Goal: Ask a question

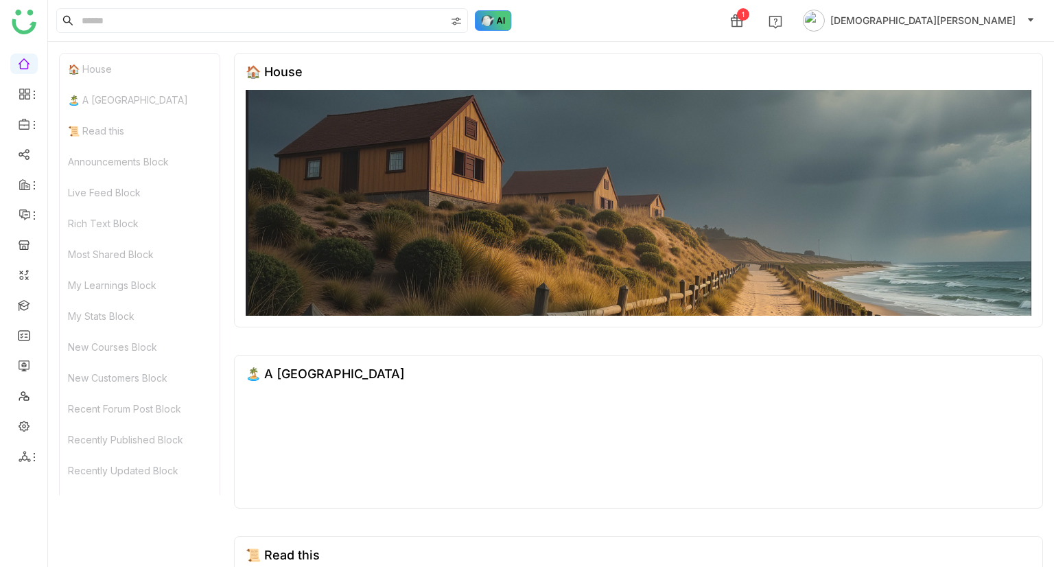
click at [495, 17] on img at bounding box center [493, 20] width 37 height 21
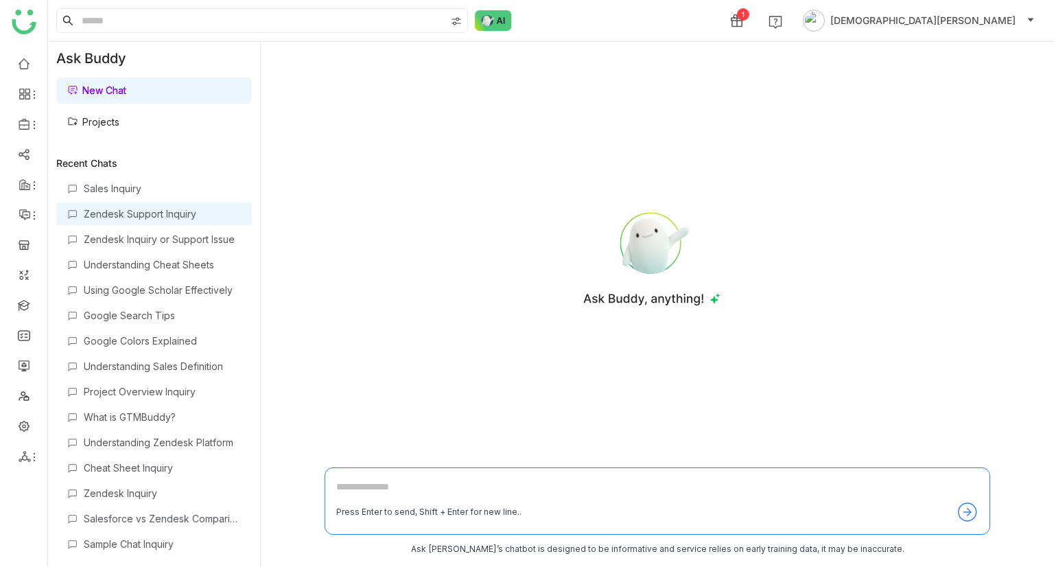
click at [148, 212] on div "Zendesk Support Inquiry" at bounding box center [162, 214] width 157 height 12
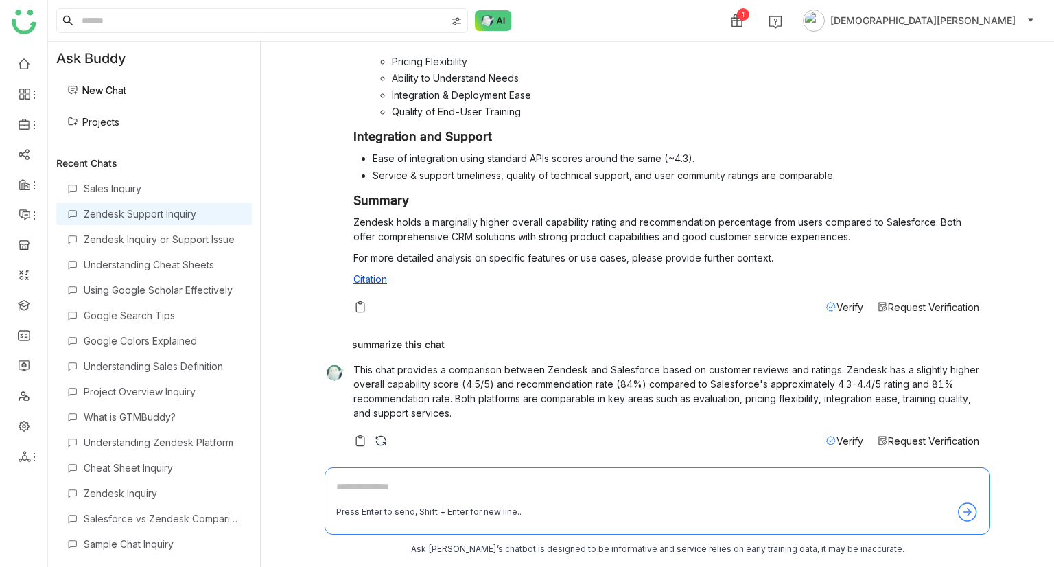
scroll to position [313, 0]
click at [143, 191] on div "Sales Inquiry" at bounding box center [162, 188] width 157 height 12
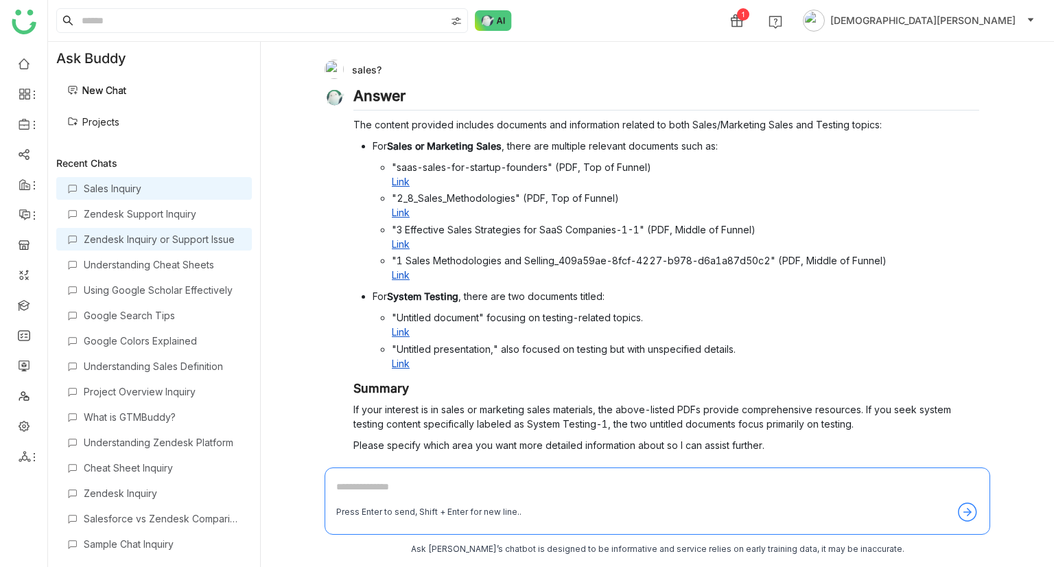
click at [165, 234] on div "Zendesk Inquiry or Support Issue" at bounding box center [162, 239] width 157 height 12
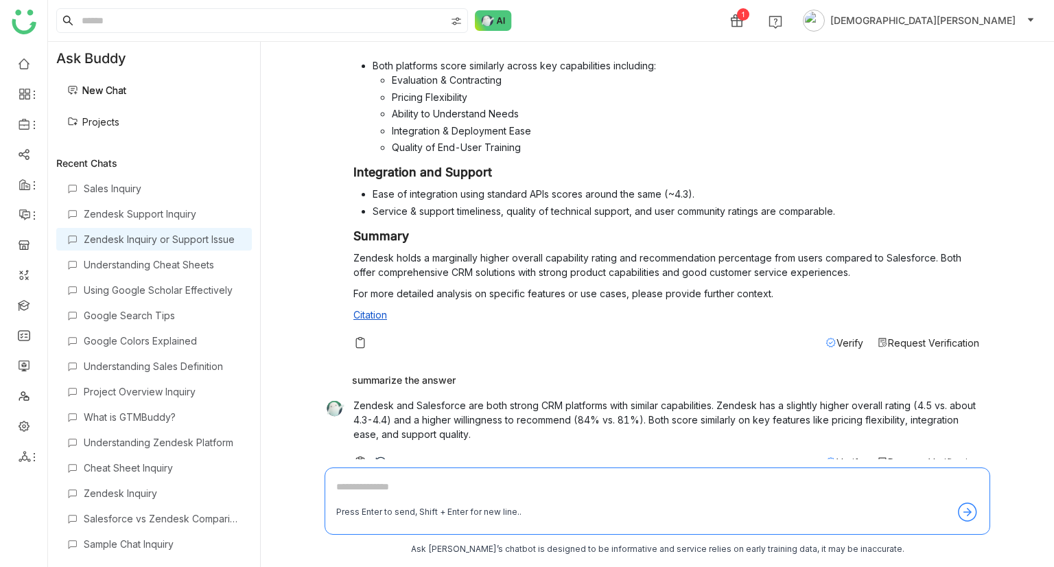
scroll to position [299, 0]
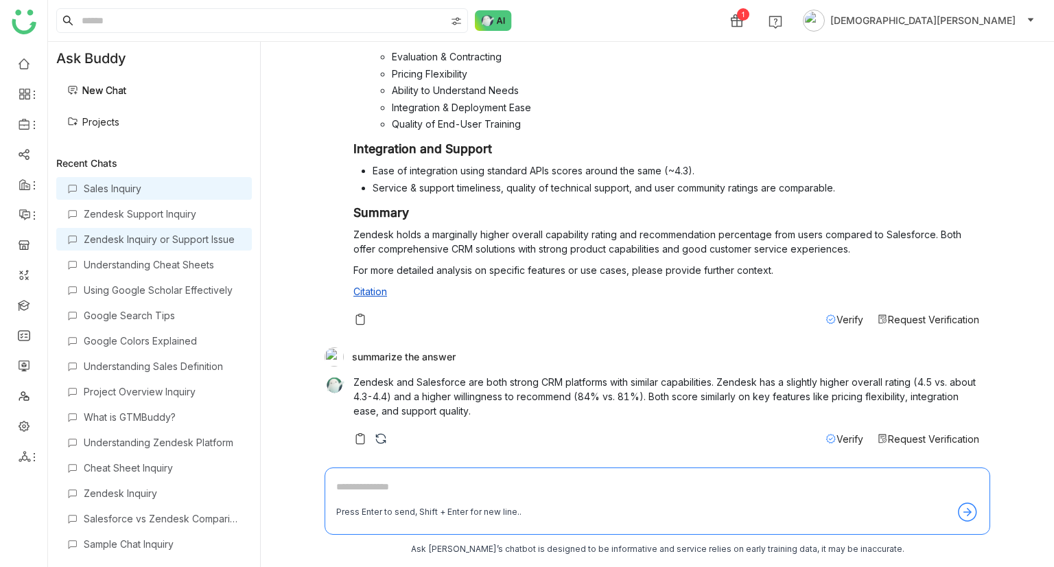
click at [130, 187] on div "Sales Inquiry" at bounding box center [162, 188] width 157 height 12
